Goal: Information Seeking & Learning: Learn about a topic

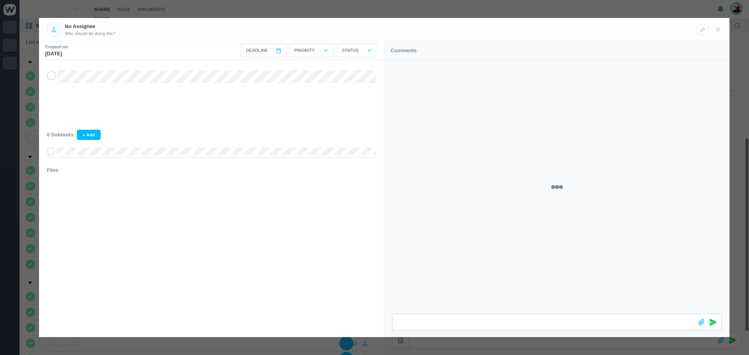
scroll to position [124, 0]
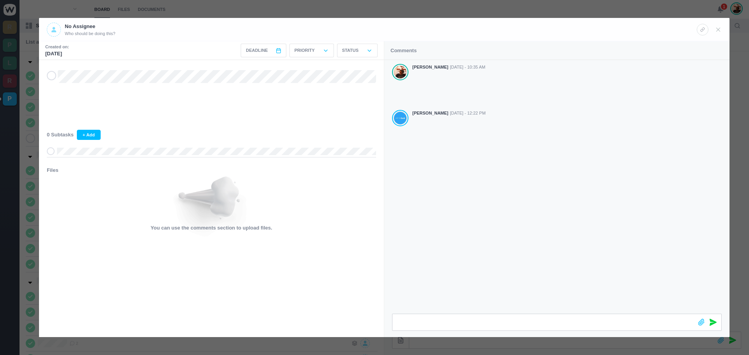
click at [495, 172] on div "[PERSON_NAME] [DATE] - 10:35 AM [PERSON_NAME] [DATE] - 12:22 PM" at bounding box center [556, 120] width 345 height 121
click at [719, 29] on use at bounding box center [719, 30] width 4 height 4
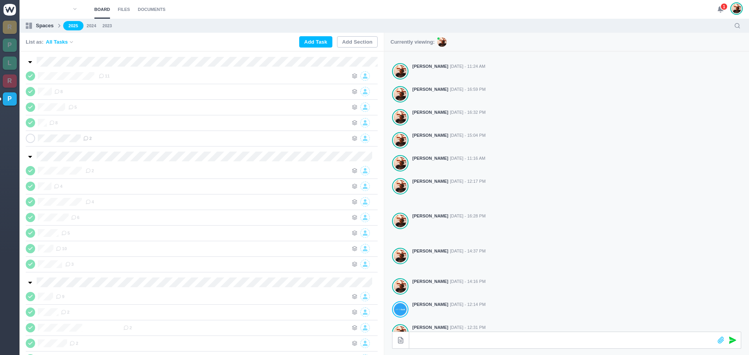
click at [720, 7] on use at bounding box center [720, 10] width 5 height 6
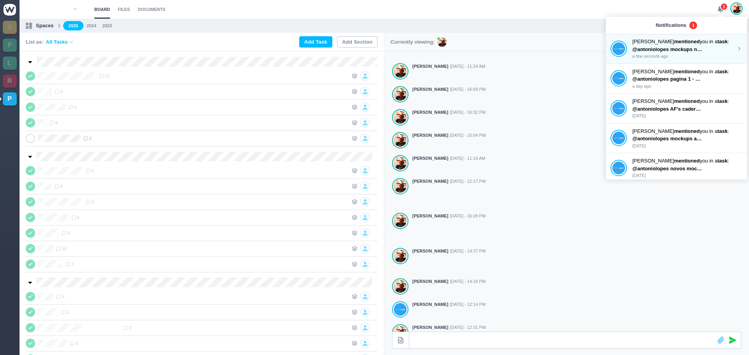
click at [674, 43] on strong "mentioned" at bounding box center [687, 42] width 26 height 6
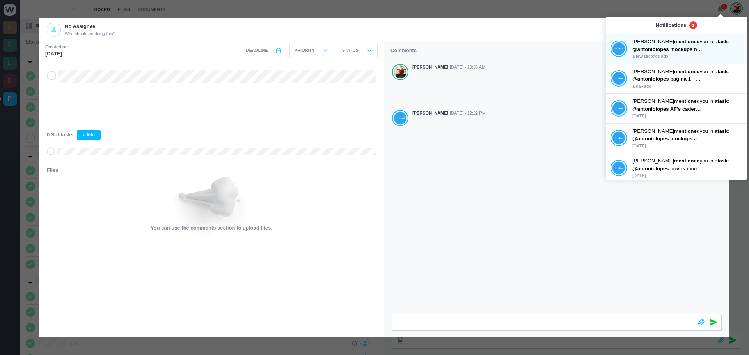
click at [464, 181] on div "[PERSON_NAME] [DATE] - 10:35 AM [PERSON_NAME] [DATE] - 12:22 PM" at bounding box center [556, 187] width 345 height 254
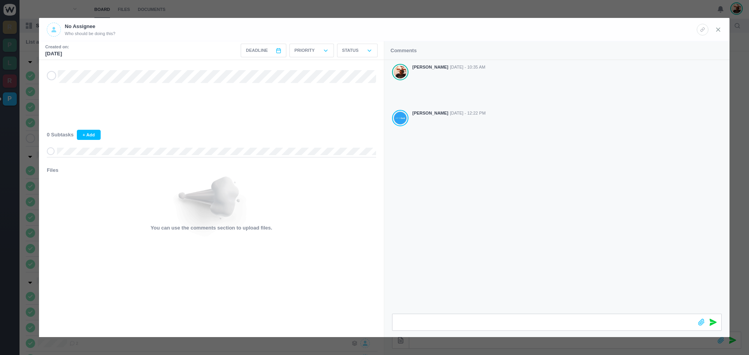
click at [719, 32] on icon at bounding box center [718, 29] width 7 height 7
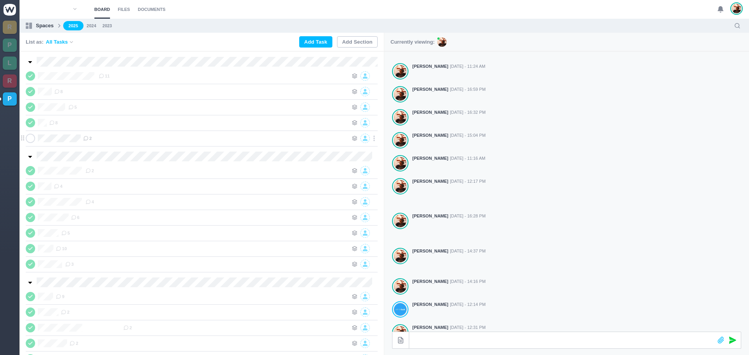
click at [30, 142] on span at bounding box center [30, 138] width 9 height 9
click at [722, 7] on span "1" at bounding box center [724, 7] width 8 height 8
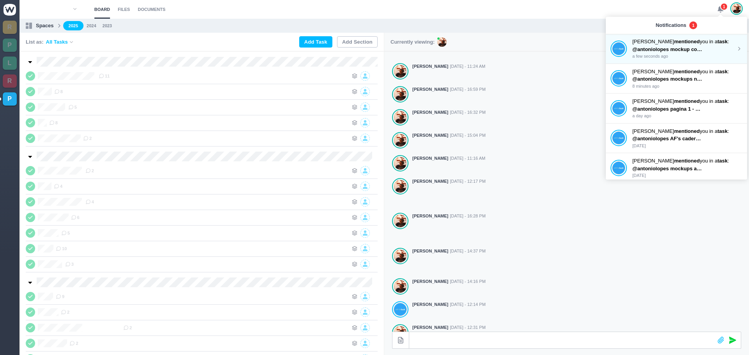
click at [655, 47] on span "@antoniolopes mockup contracapa atualizado na drive" at bounding box center [698, 49] width 133 height 6
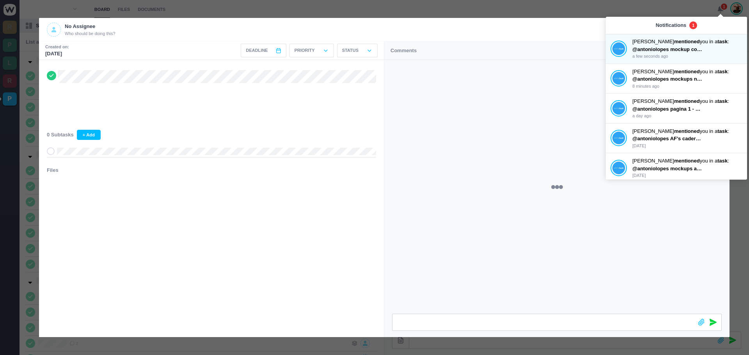
click at [569, 25] on div "No Assignee Who should be doing this?" at bounding box center [372, 30] width 650 height 14
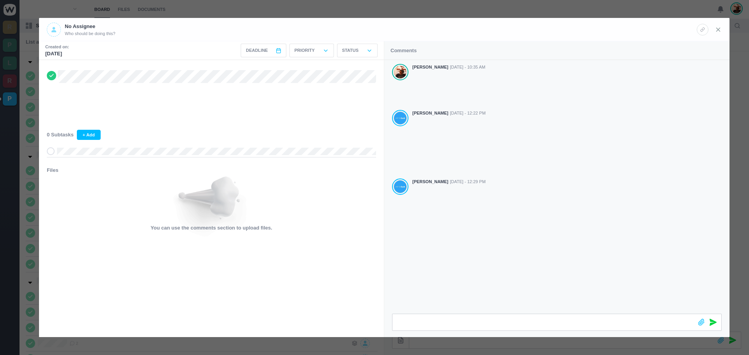
click at [716, 30] on icon at bounding box center [718, 29] width 7 height 7
